Goal: Navigation & Orientation: Find specific page/section

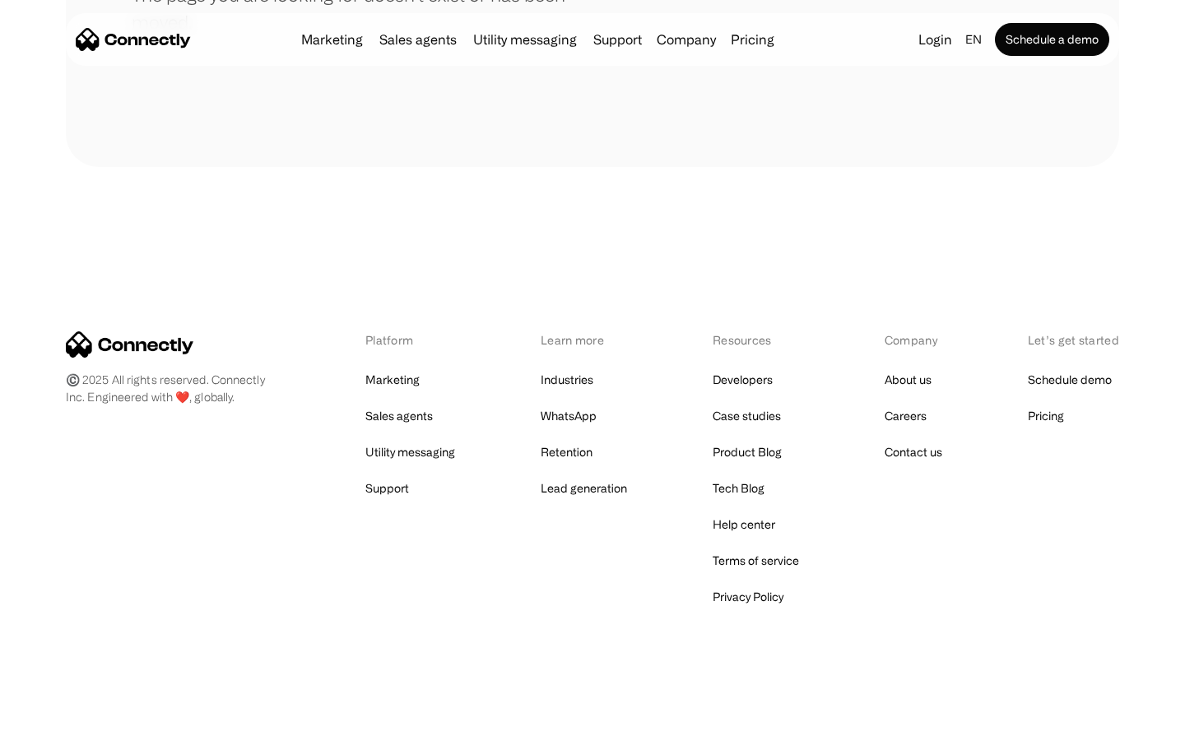
scroll to position [300, 0]
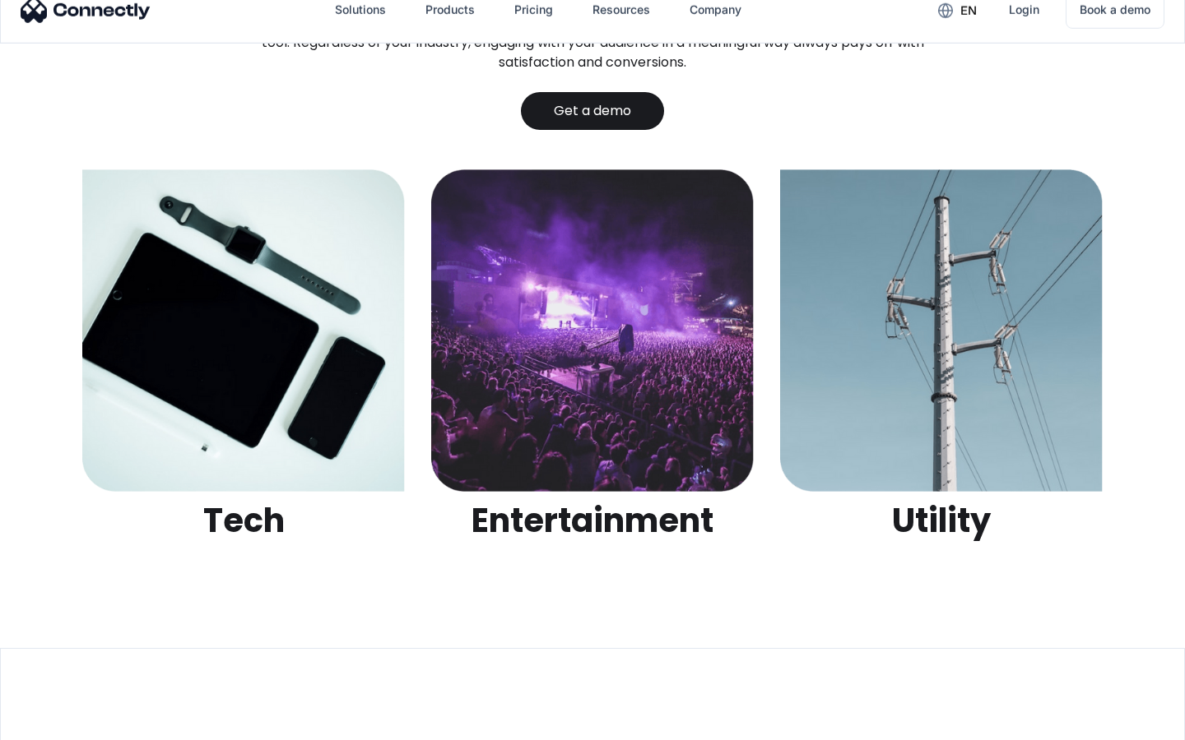
scroll to position [5190, 0]
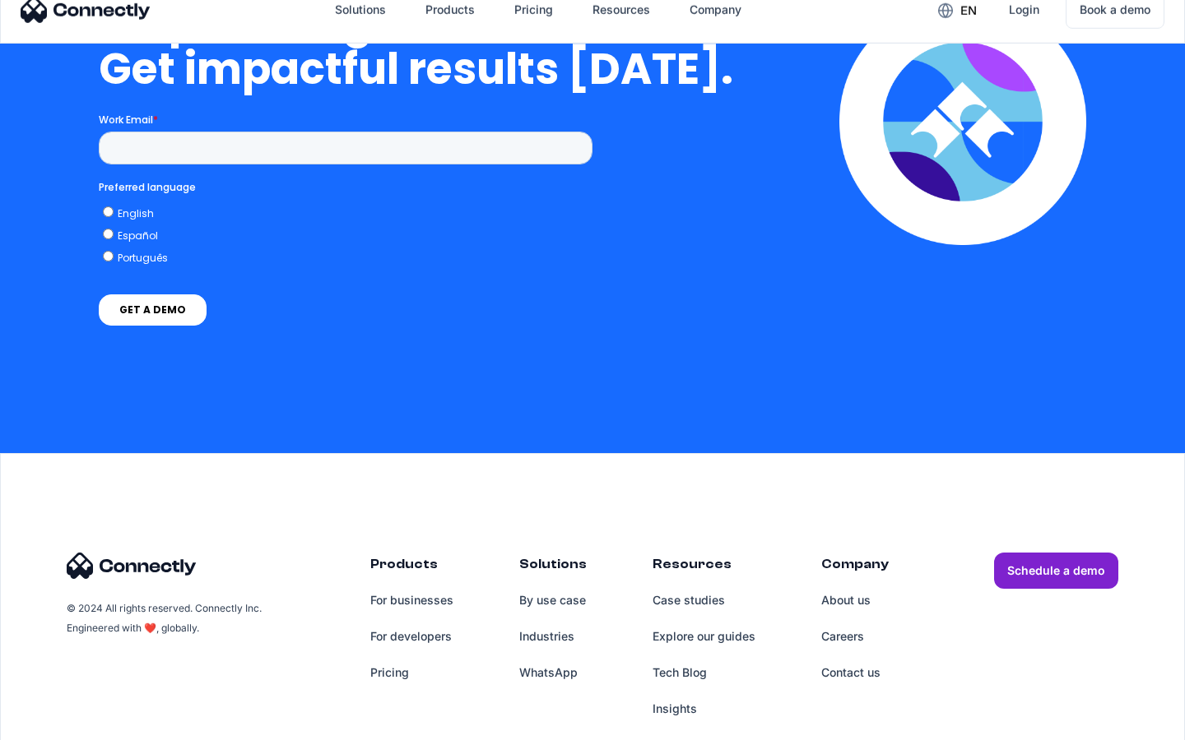
scroll to position [3630, 0]
